Goal: Task Accomplishment & Management: Complete application form

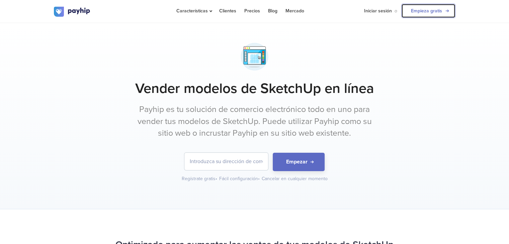
click at [446, 9] on link "Empieza gratis" at bounding box center [428, 11] width 54 height 14
click at [414, 6] on link "Empieza gratis" at bounding box center [428, 11] width 54 height 14
click at [210, 163] on input "email" at bounding box center [226, 161] width 84 height 17
type input "[EMAIL_ADDRESS][DOMAIN_NAME]"
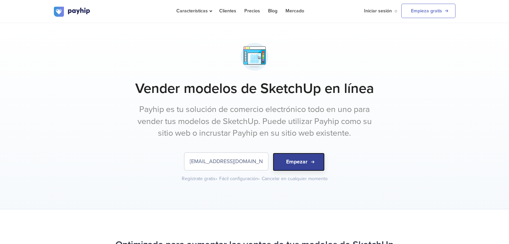
click at [307, 161] on button "Empezar" at bounding box center [299, 162] width 52 height 18
